Goal: Check status: Check status

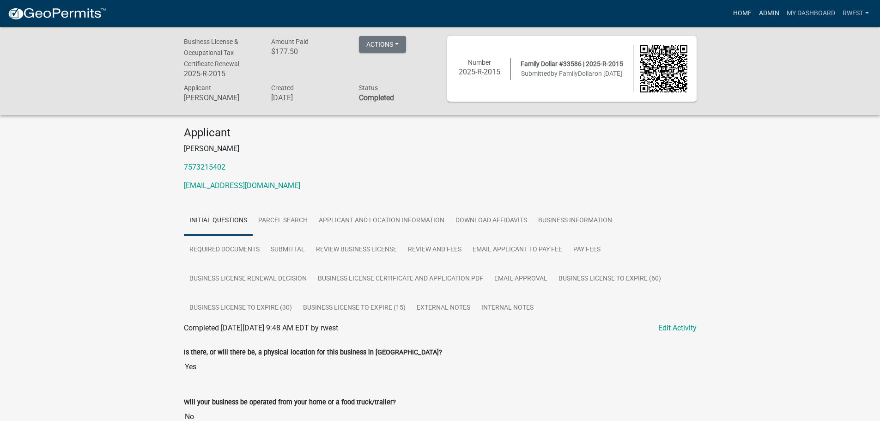
drag, startPoint x: 765, startPoint y: 11, endPoint x: 747, endPoint y: 12, distance: 17.6
click at [764, 11] on link "Admin" at bounding box center [769, 14] width 28 height 18
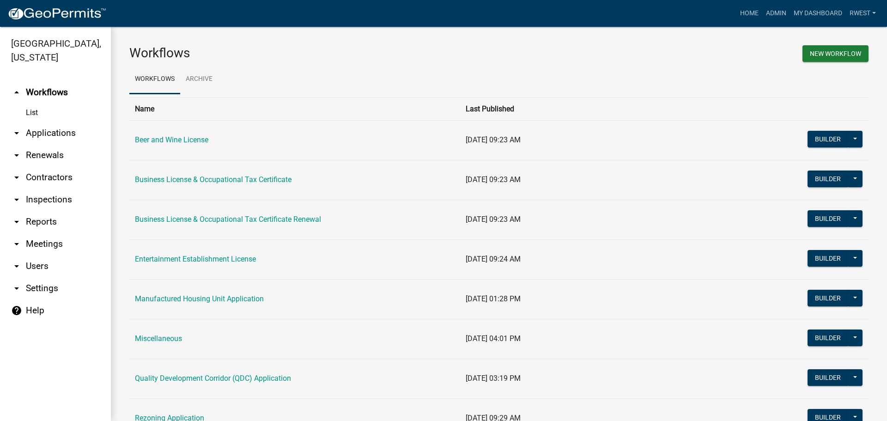
click at [48, 124] on link "arrow_drop_down Applications" at bounding box center [55, 133] width 111 height 22
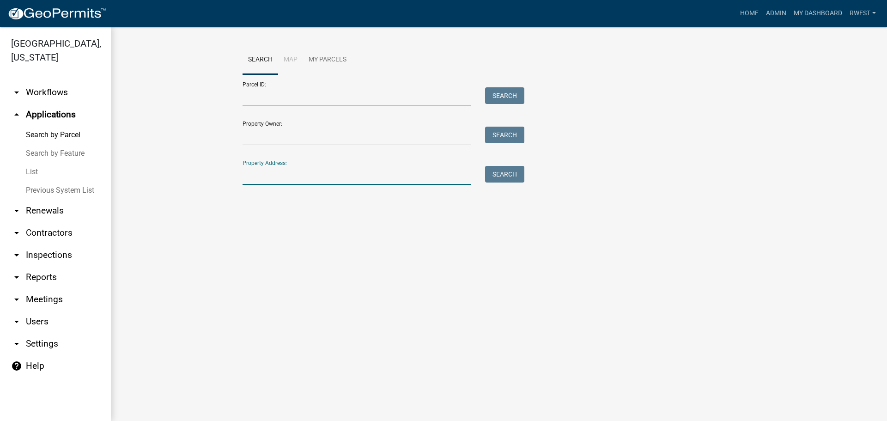
click at [268, 177] on input "Property Address:" at bounding box center [357, 175] width 229 height 19
type input "314 [PERSON_NAME]"
click at [514, 176] on button "Search" at bounding box center [504, 174] width 39 height 17
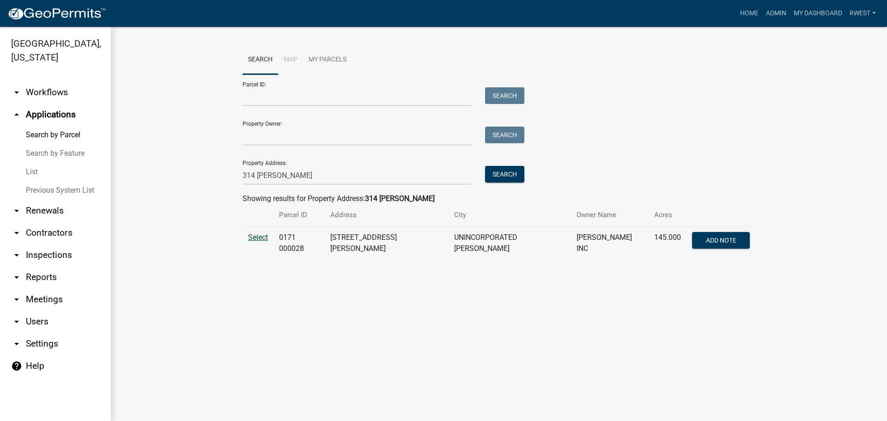
click at [268, 235] on span "Select" at bounding box center [258, 237] width 20 height 9
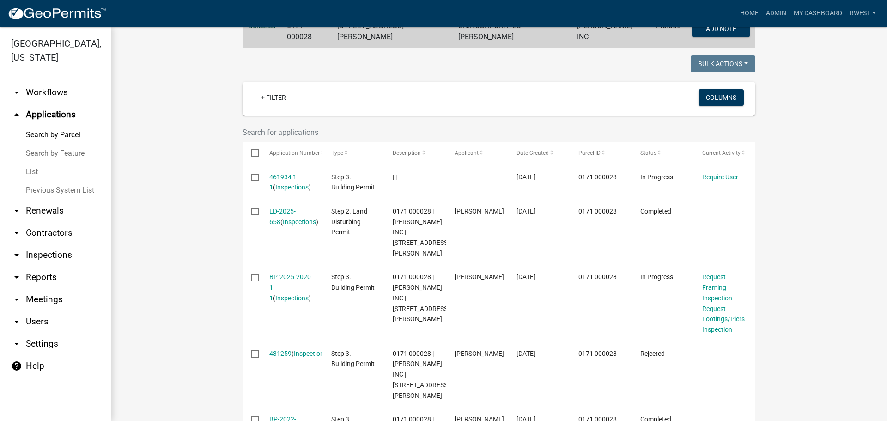
scroll to position [231, 0]
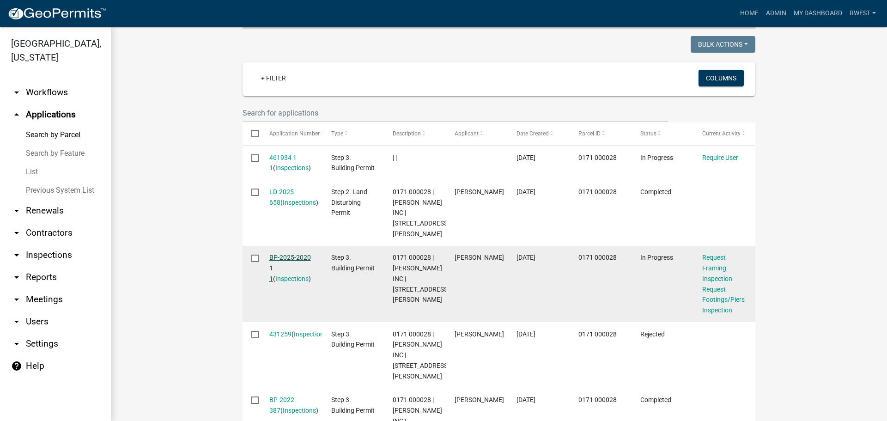
click at [290, 255] on link "BP-2025-2020 1 1" at bounding box center [290, 268] width 42 height 29
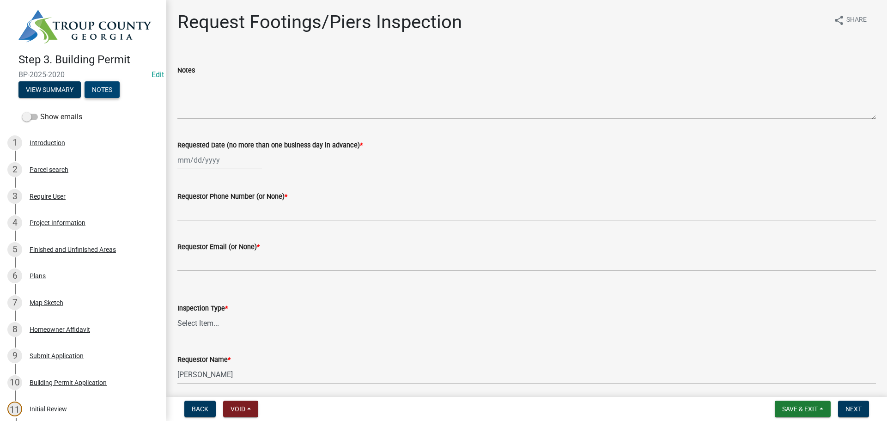
click at [97, 90] on button "Notes" at bounding box center [102, 89] width 35 height 17
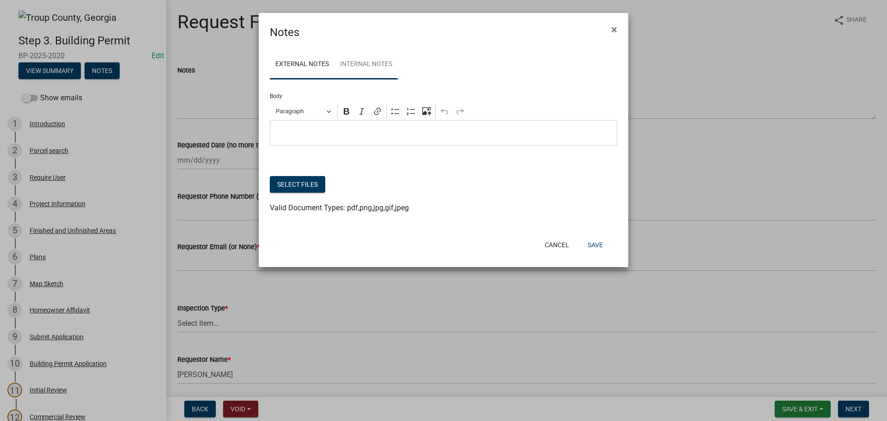
click at [369, 64] on link "Internal Notes" at bounding box center [365, 65] width 63 height 30
click at [302, 61] on link "External Notes" at bounding box center [302, 65] width 65 height 30
click at [613, 32] on span "×" at bounding box center [614, 29] width 6 height 13
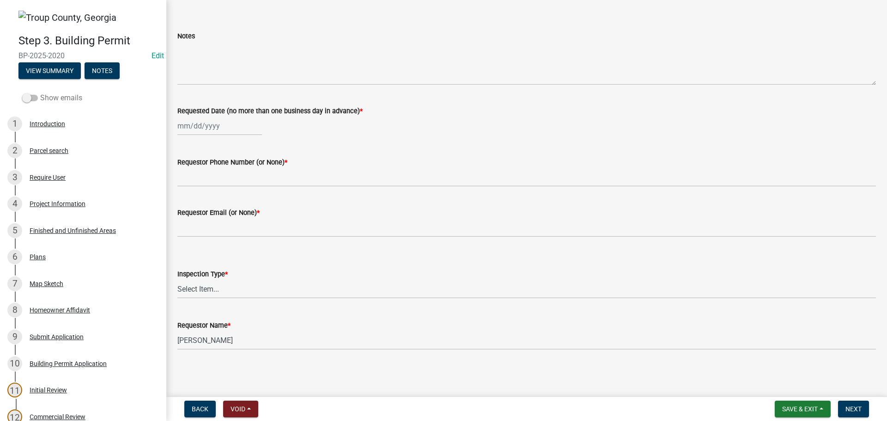
click at [50, 96] on label "Show emails" at bounding box center [52, 97] width 60 height 11
click at [40, 92] on input "Show emails" at bounding box center [40, 92] width 0 height 0
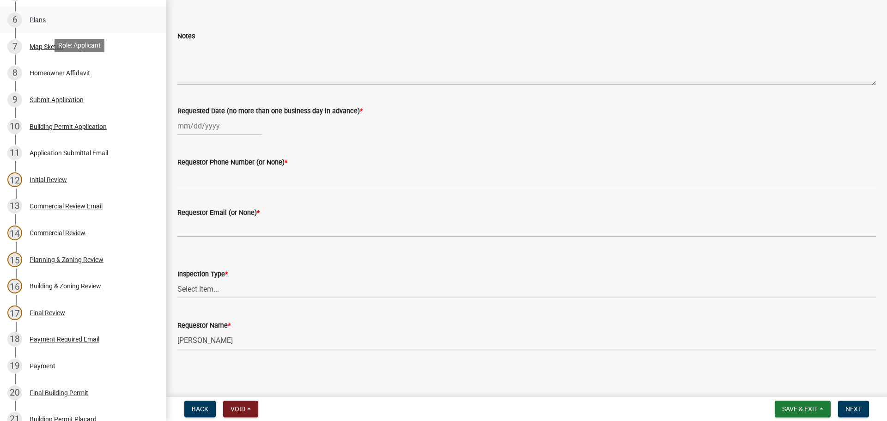
scroll to position [277, 0]
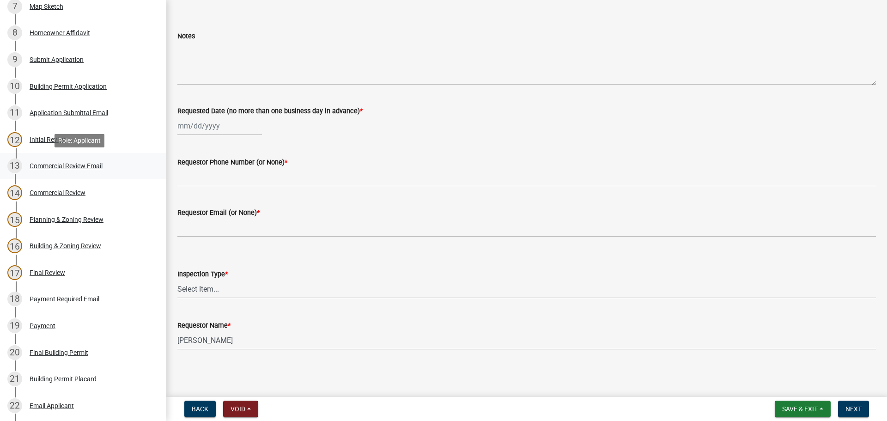
click at [63, 165] on div "Commercial Review Email" at bounding box center [66, 166] width 73 height 6
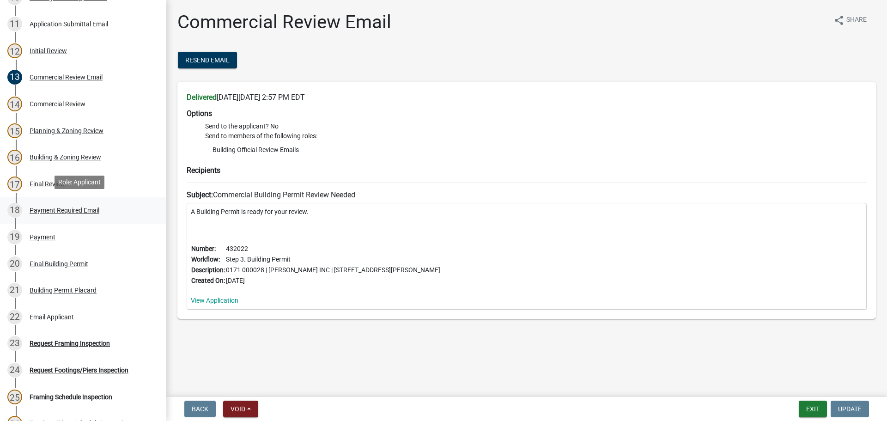
scroll to position [370, 0]
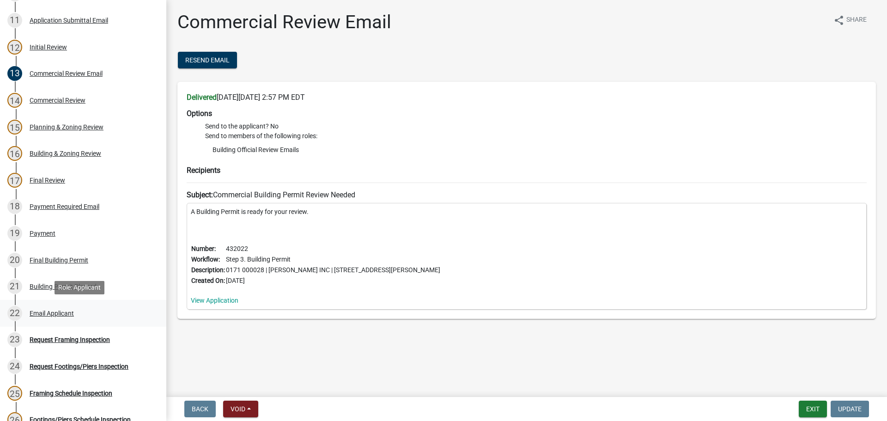
click at [64, 315] on div "Email Applicant" at bounding box center [52, 313] width 44 height 6
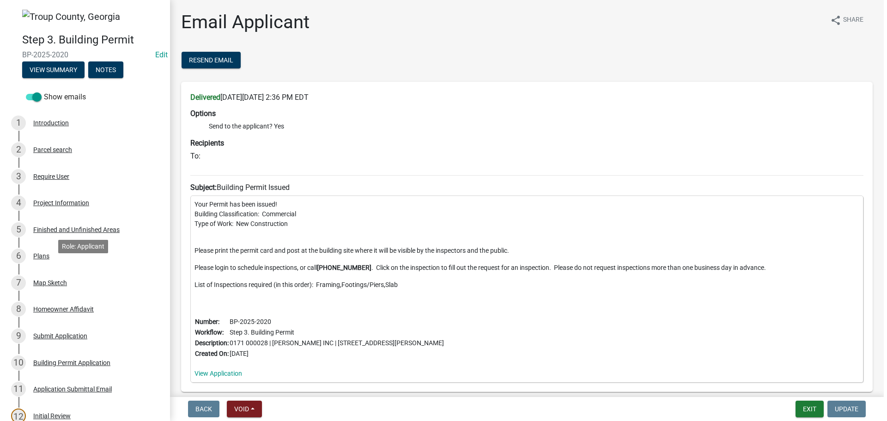
scroll to position [0, 0]
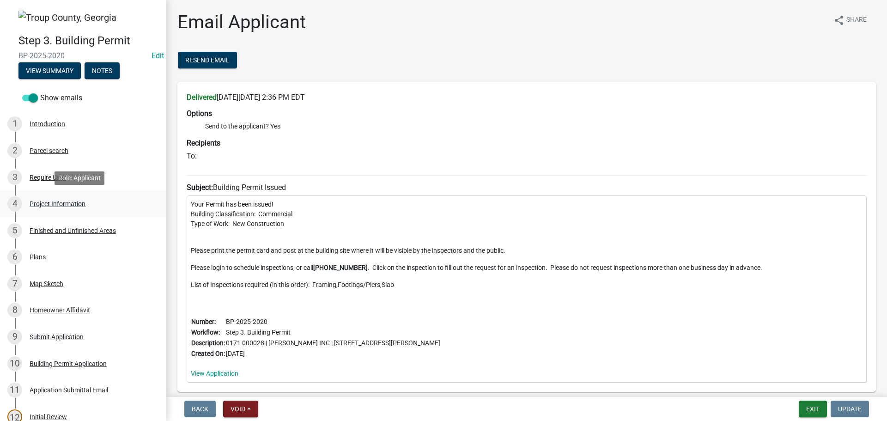
click at [57, 202] on div "Project Information" at bounding box center [58, 204] width 56 height 6
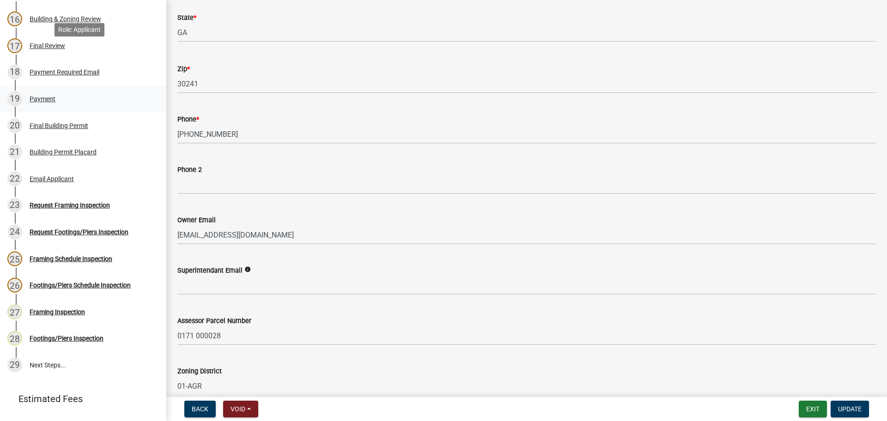
scroll to position [547, 0]
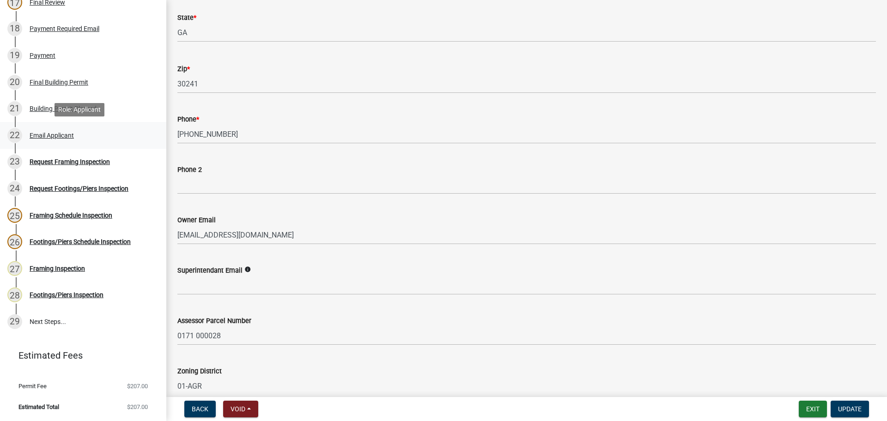
click at [45, 137] on div "Email Applicant" at bounding box center [52, 135] width 44 height 6
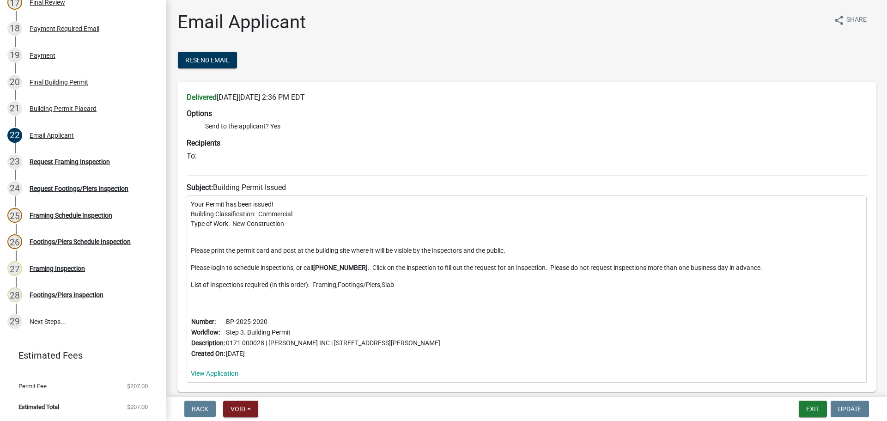
click at [228, 165] on ul at bounding box center [527, 166] width 680 height 4
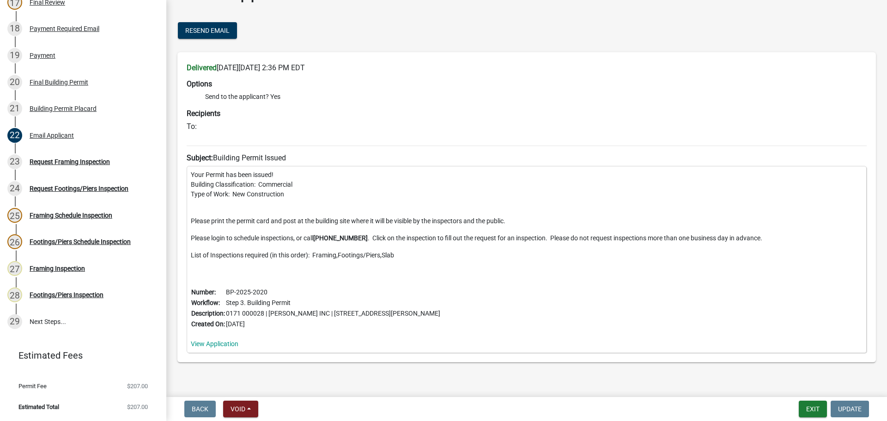
scroll to position [46, 0]
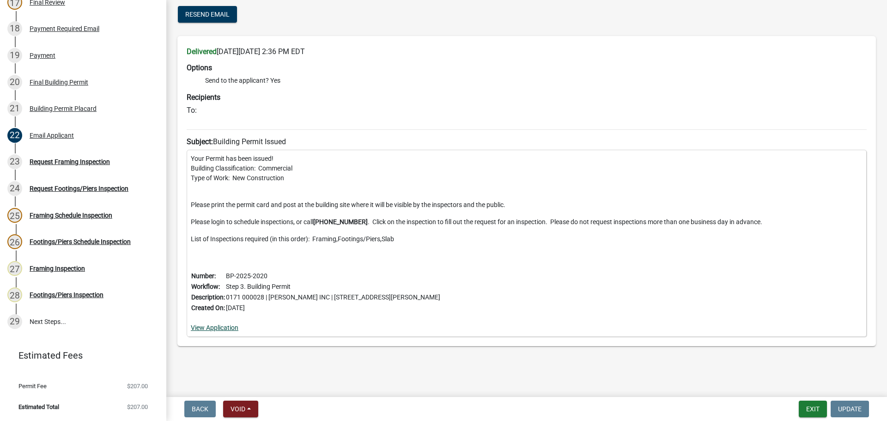
click at [226, 329] on link "View Application" at bounding box center [215, 327] width 48 height 7
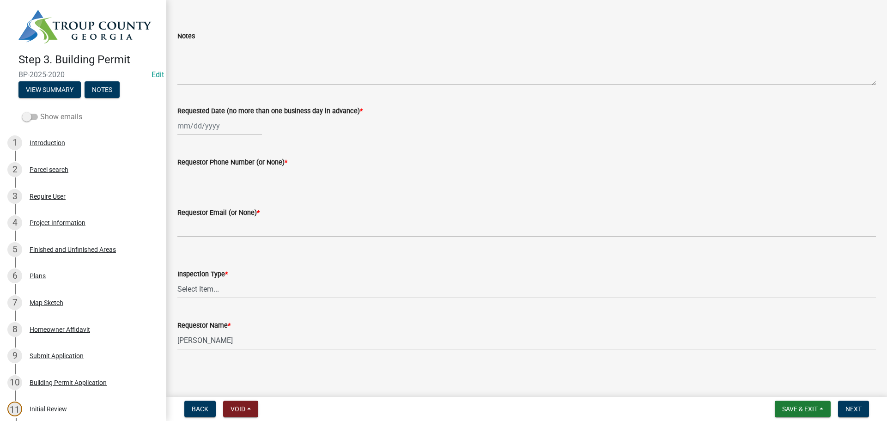
click at [28, 115] on span at bounding box center [30, 117] width 16 height 6
click at [40, 111] on input "Show emails" at bounding box center [40, 111] width 0 height 0
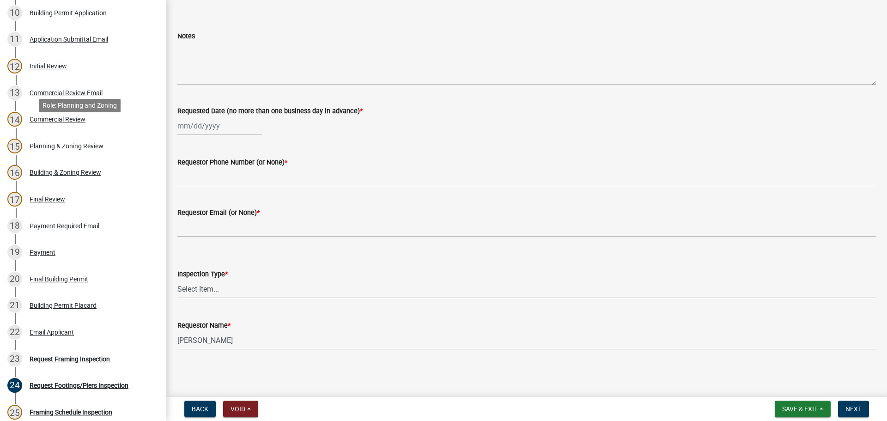
scroll to position [565, 0]
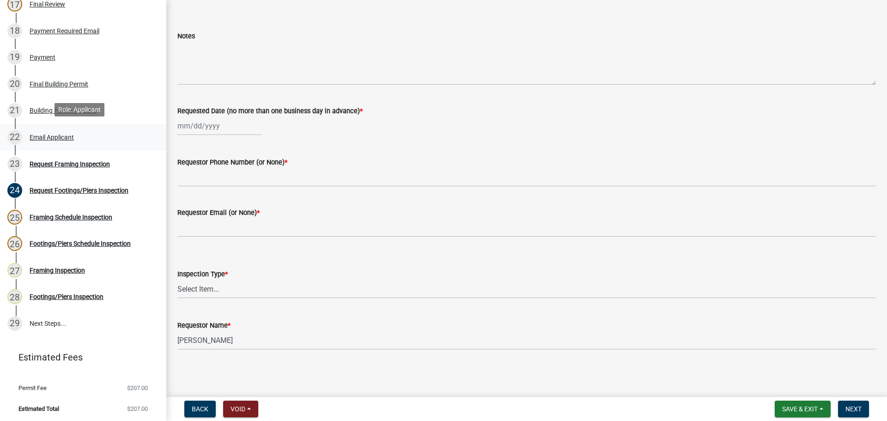
click at [48, 137] on div "Email Applicant" at bounding box center [52, 137] width 44 height 6
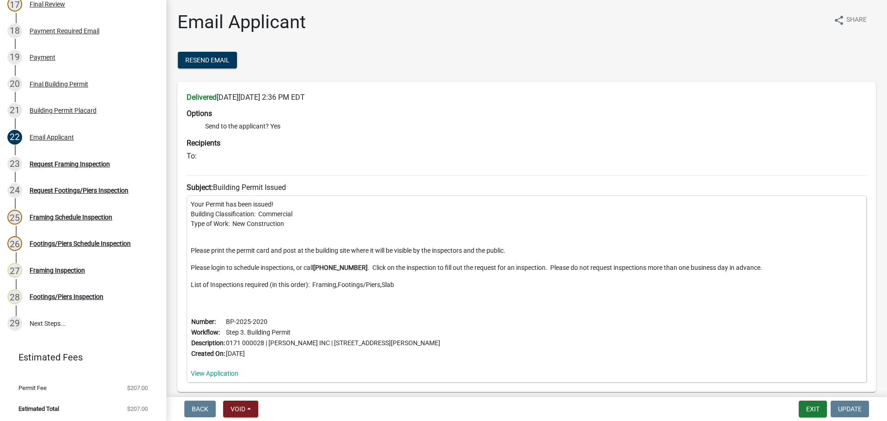
scroll to position [46, 0]
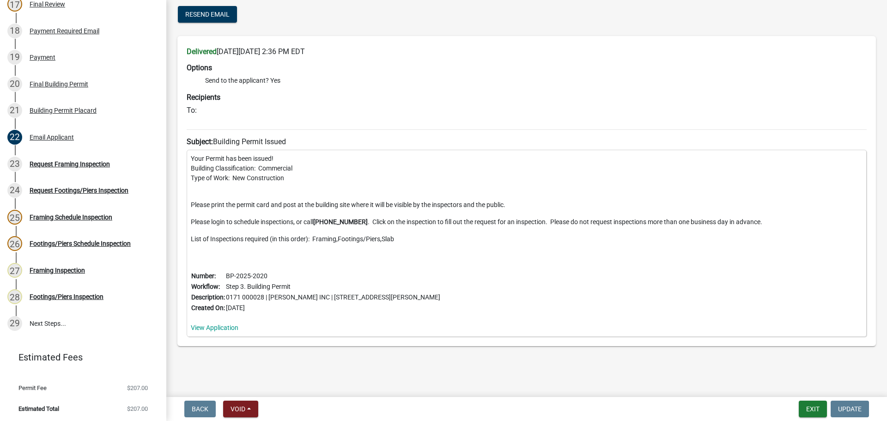
click at [225, 110] on h6 "To:" at bounding box center [527, 110] width 680 height 9
click at [814, 406] on button "Exit" at bounding box center [813, 409] width 28 height 17
